Goal: Find specific page/section: Find specific page/section

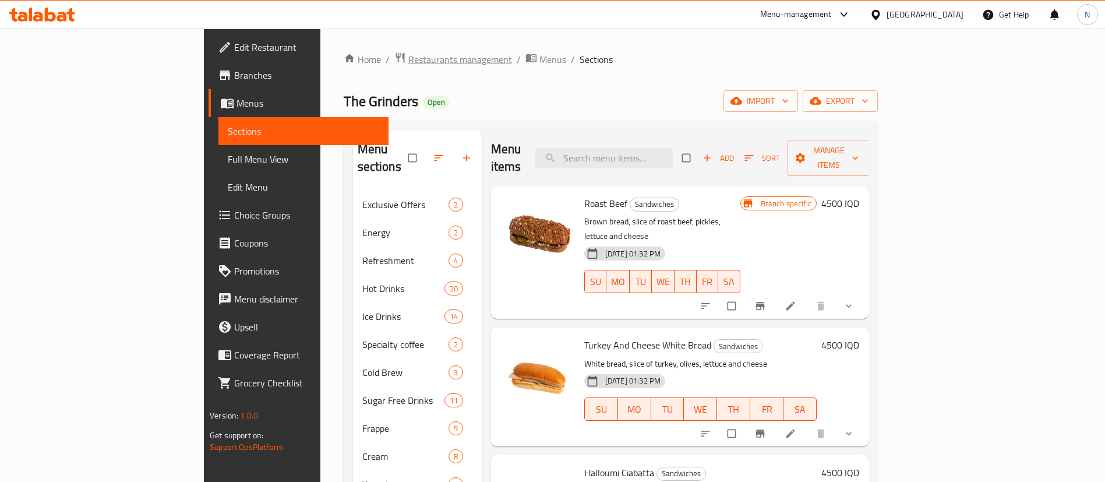
click at [408, 52] on span "Restaurants management" at bounding box center [460, 59] width 104 height 14
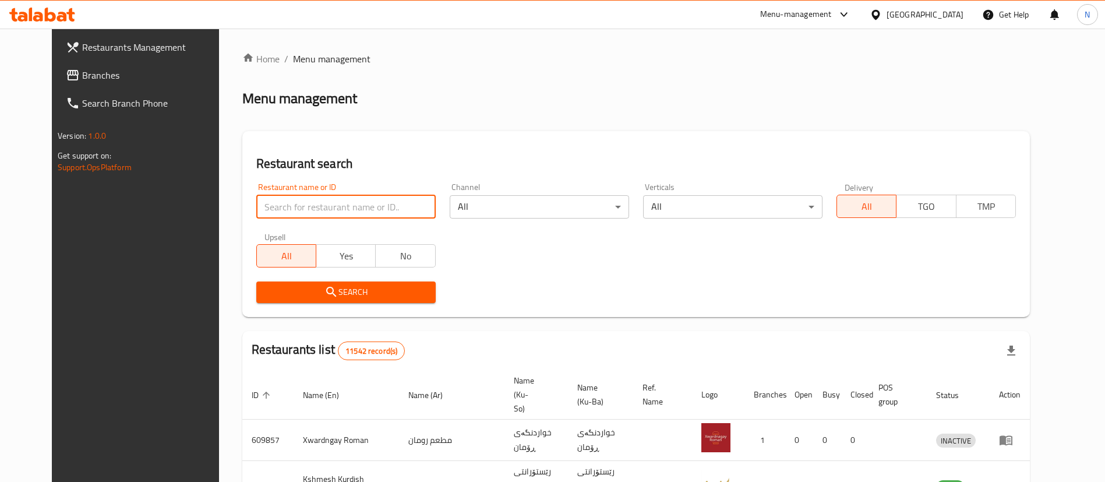
click at [305, 211] on input "search" at bounding box center [345, 206] width 179 height 23
type input "h"
type input "super sauce"
click button "Search" at bounding box center [345, 292] width 179 height 22
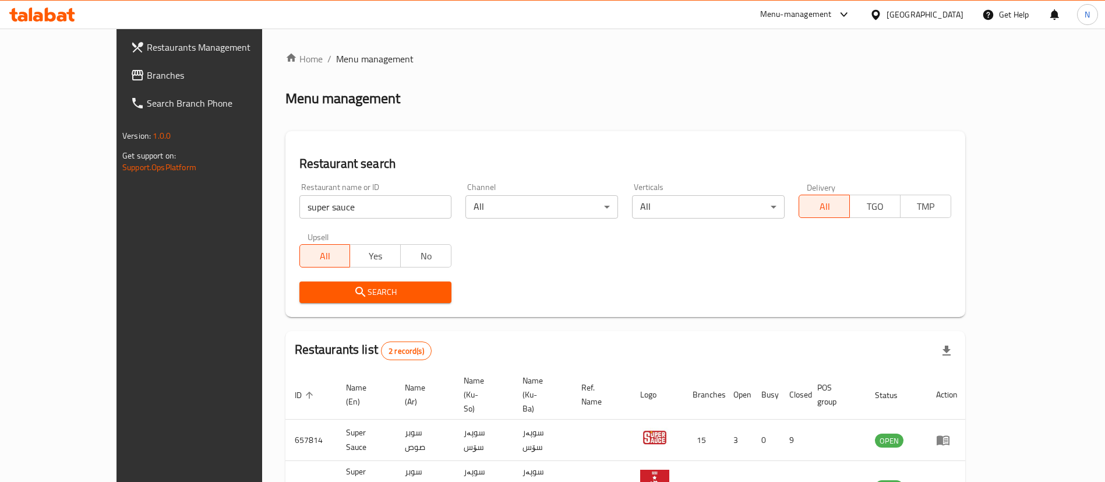
click at [700, 300] on div "Search" at bounding box center [625, 292] width 666 height 36
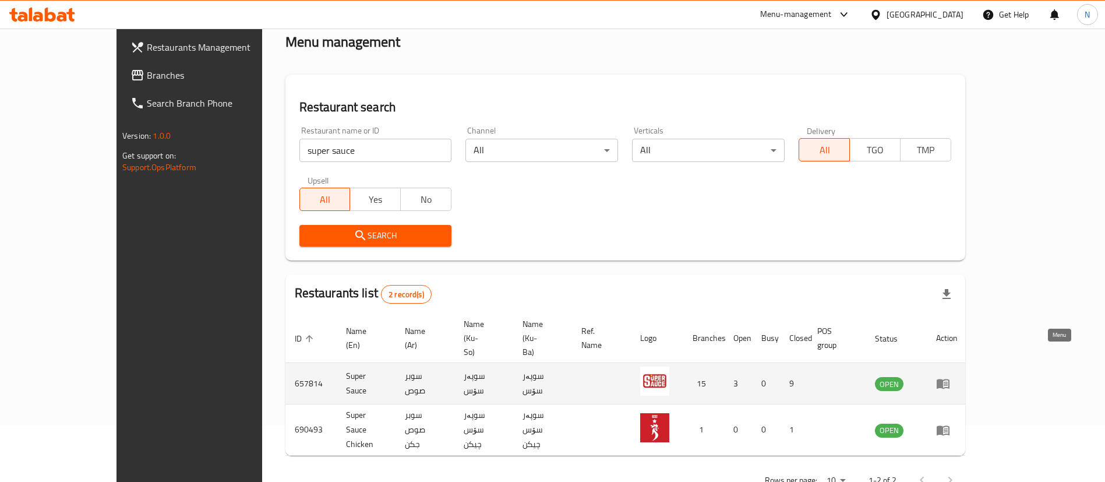
click at [950, 376] on icon "enhanced table" at bounding box center [943, 383] width 14 height 14
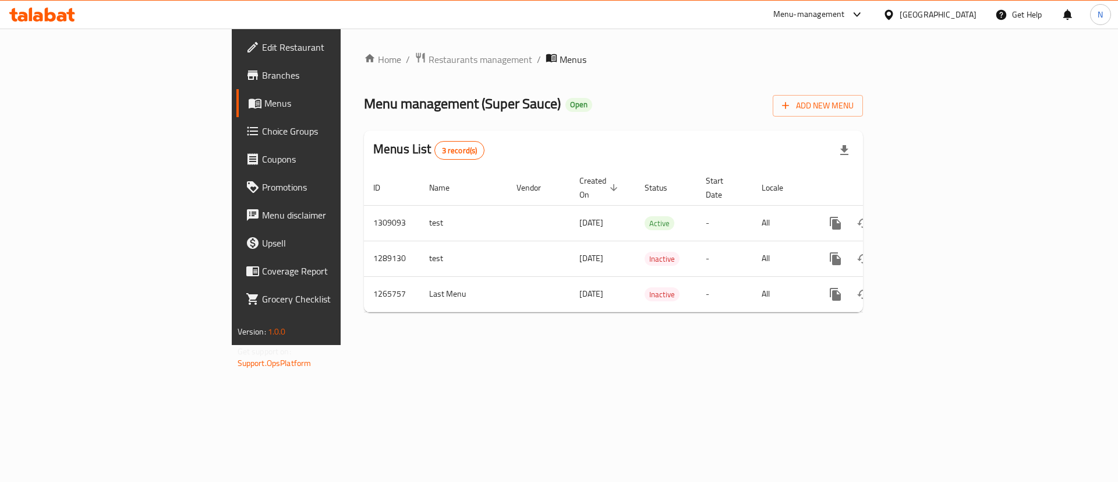
click at [262, 77] on span "Branches" at bounding box center [335, 75] width 147 height 14
